Goal: Check status: Check status

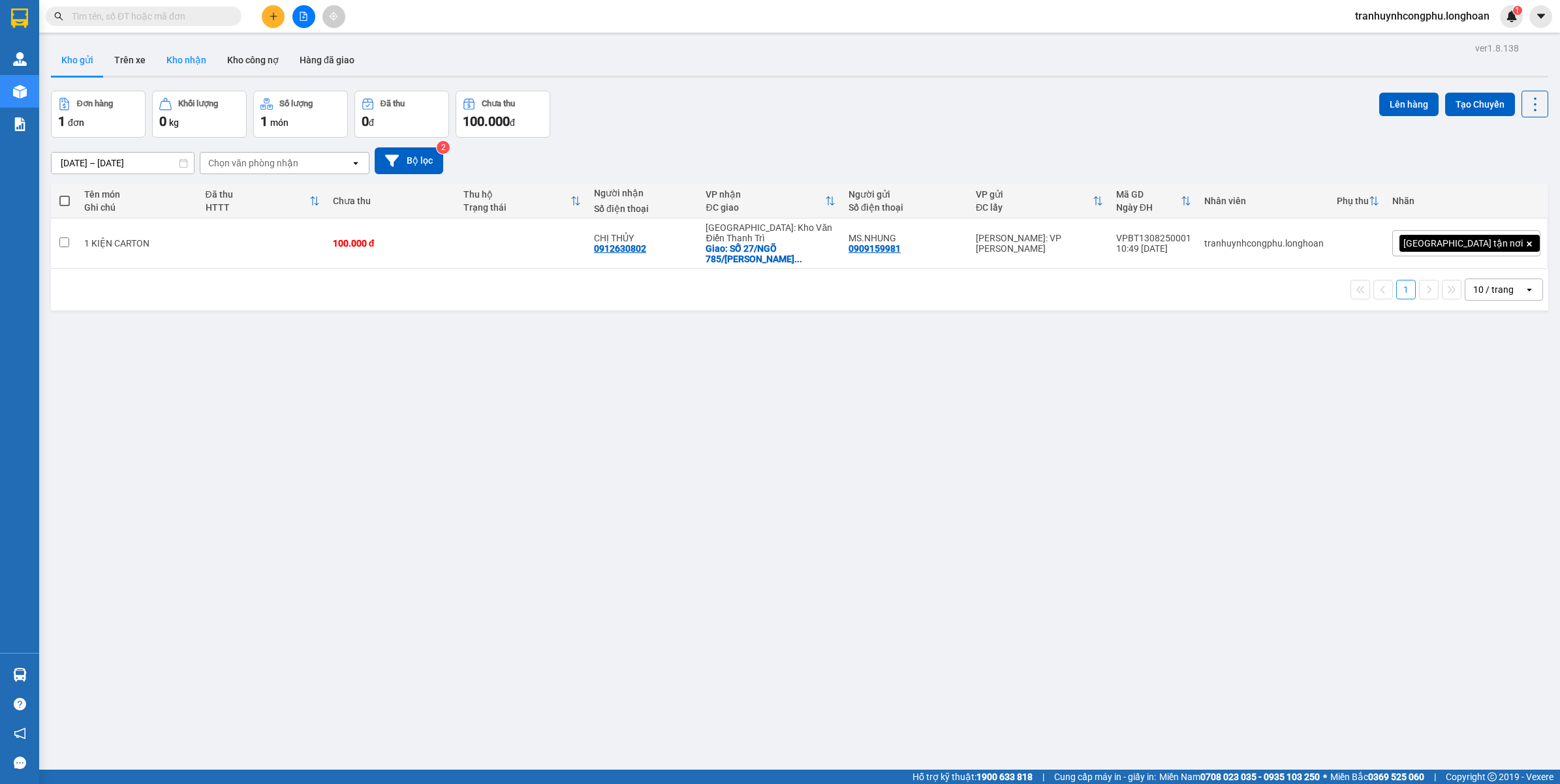
click at [191, 60] on button "Kho nhận" at bounding box center [186, 59] width 60 height 31
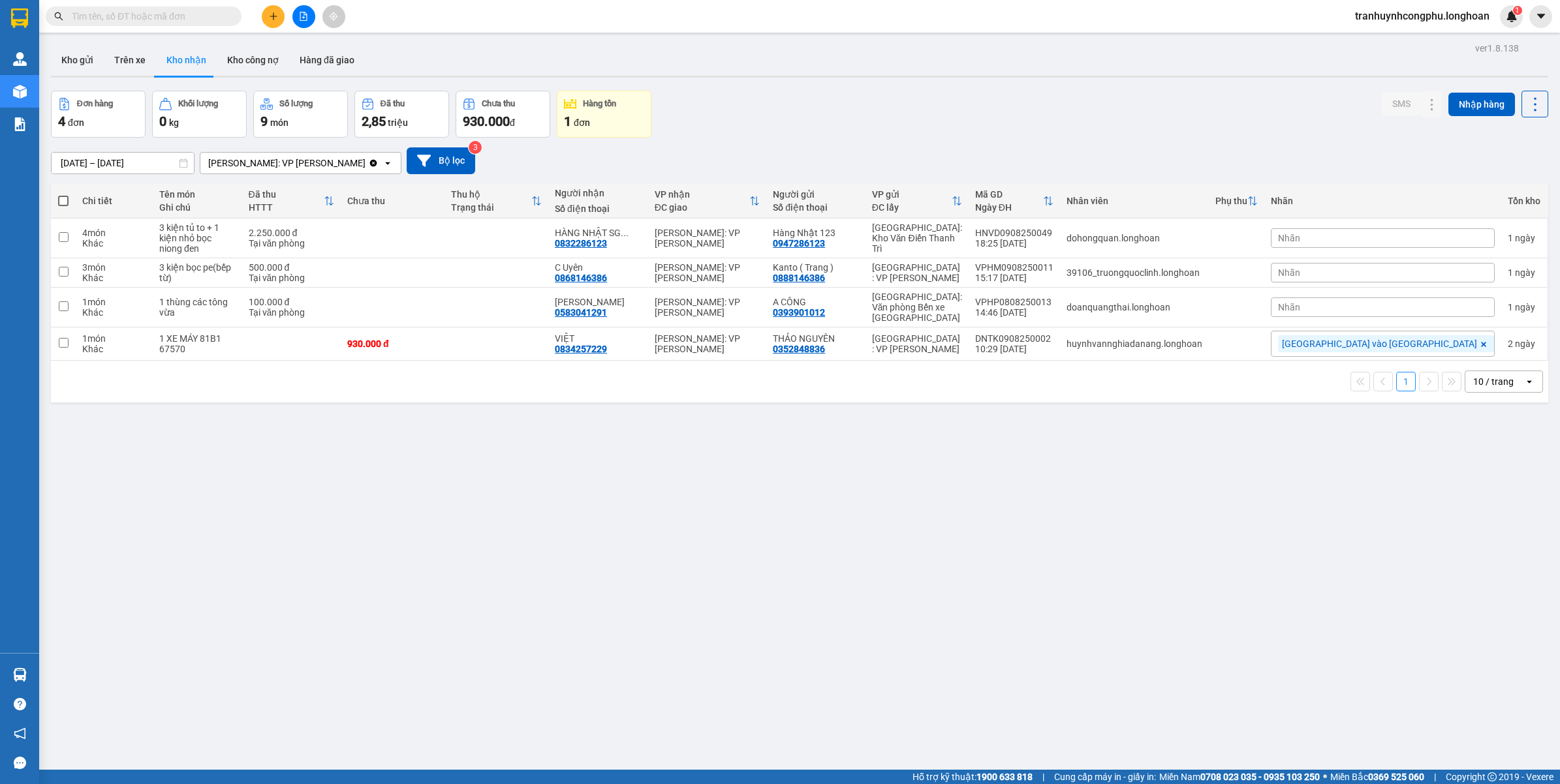
click at [187, 20] on input "text" at bounding box center [148, 16] width 154 height 14
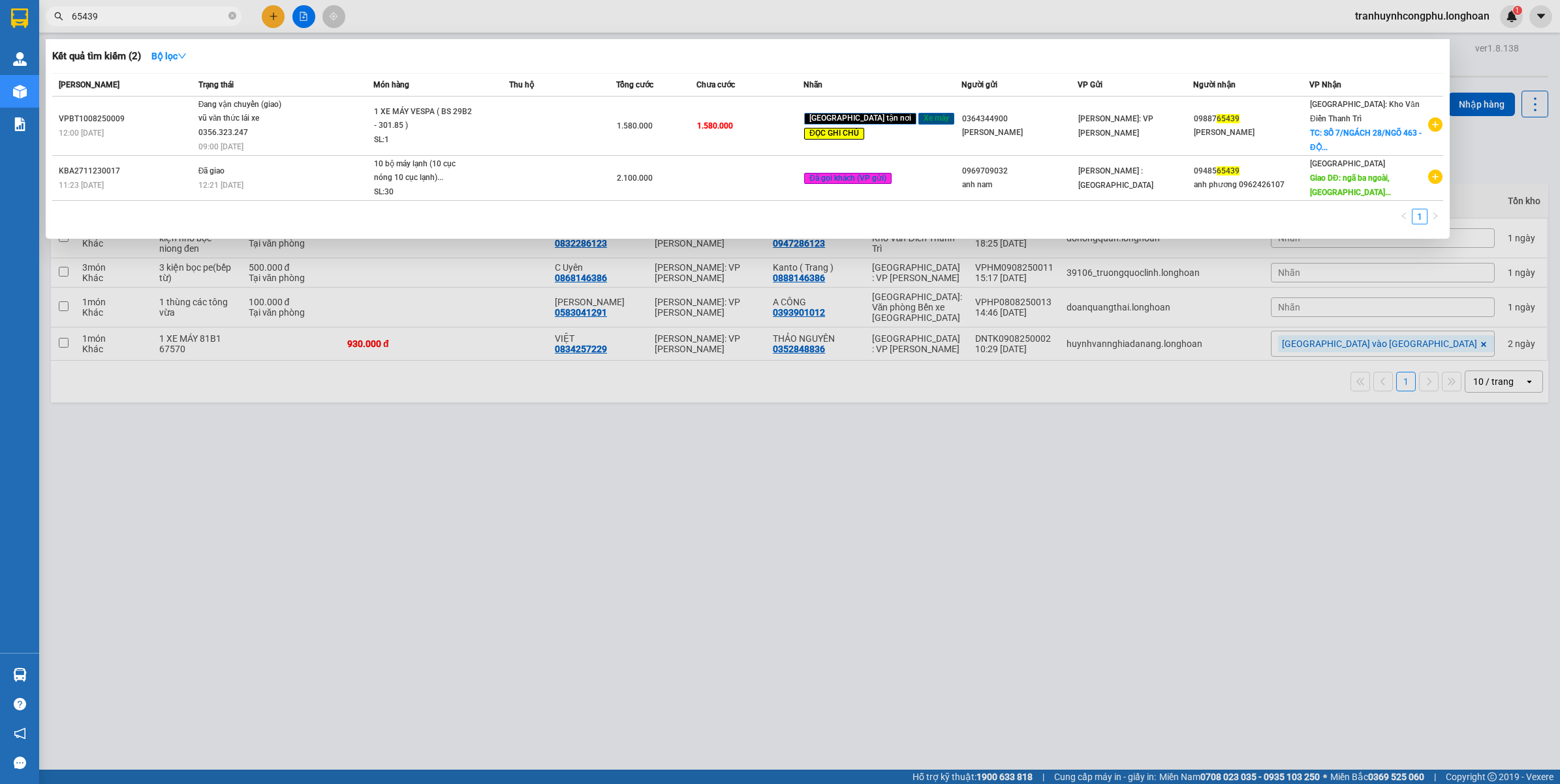
type input "65439"
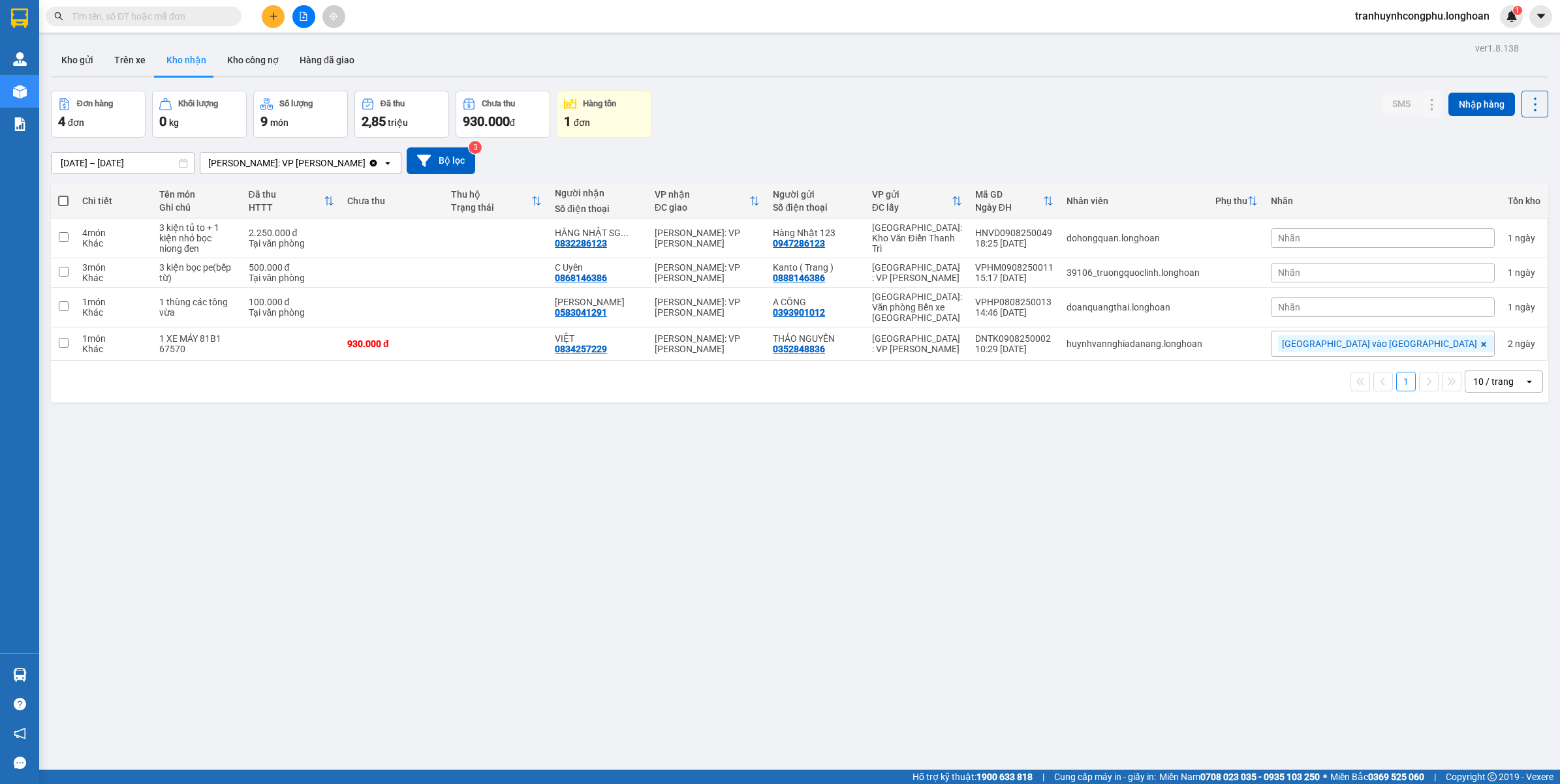
click at [167, 14] on input "text" at bounding box center [148, 16] width 154 height 14
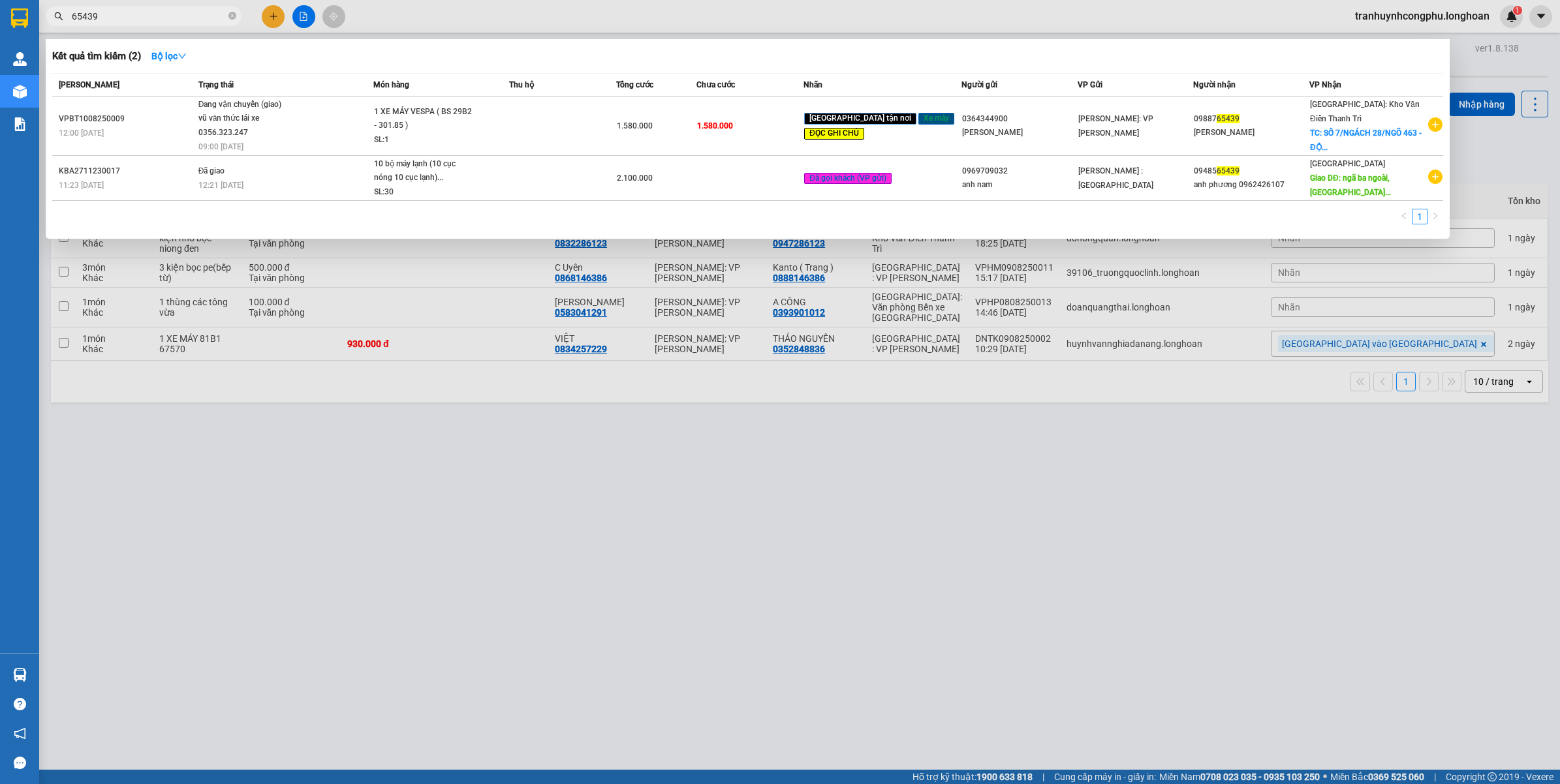
type input "65439"
